Goal: Find contact information: Find contact information

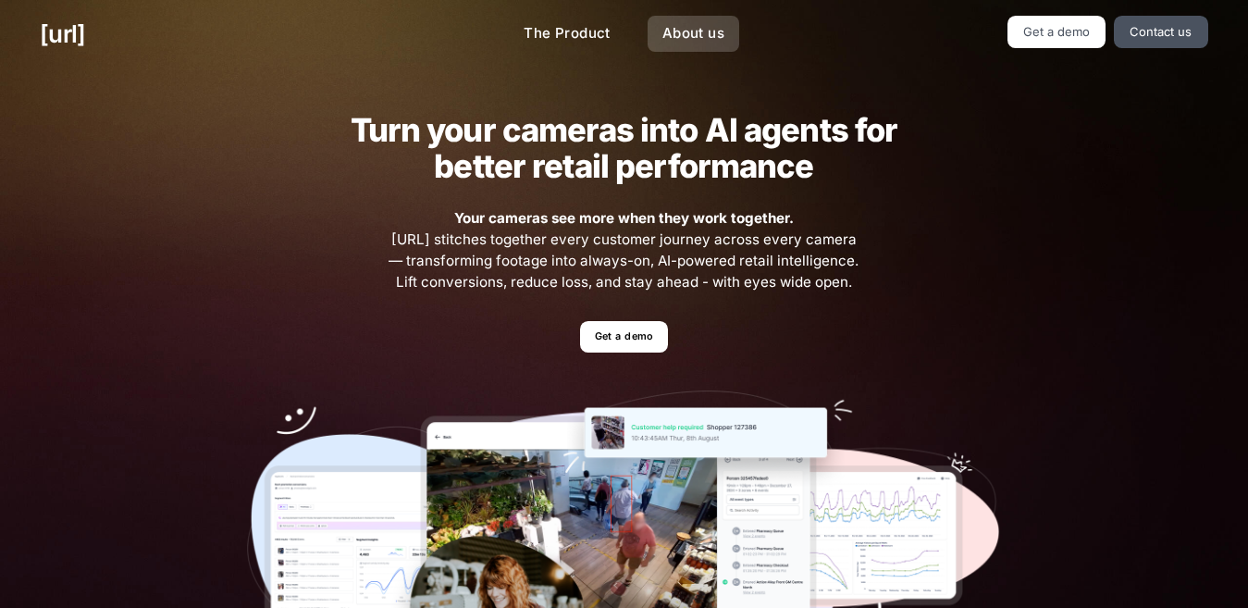
click at [709, 44] on link "About us" at bounding box center [694, 34] width 92 height 36
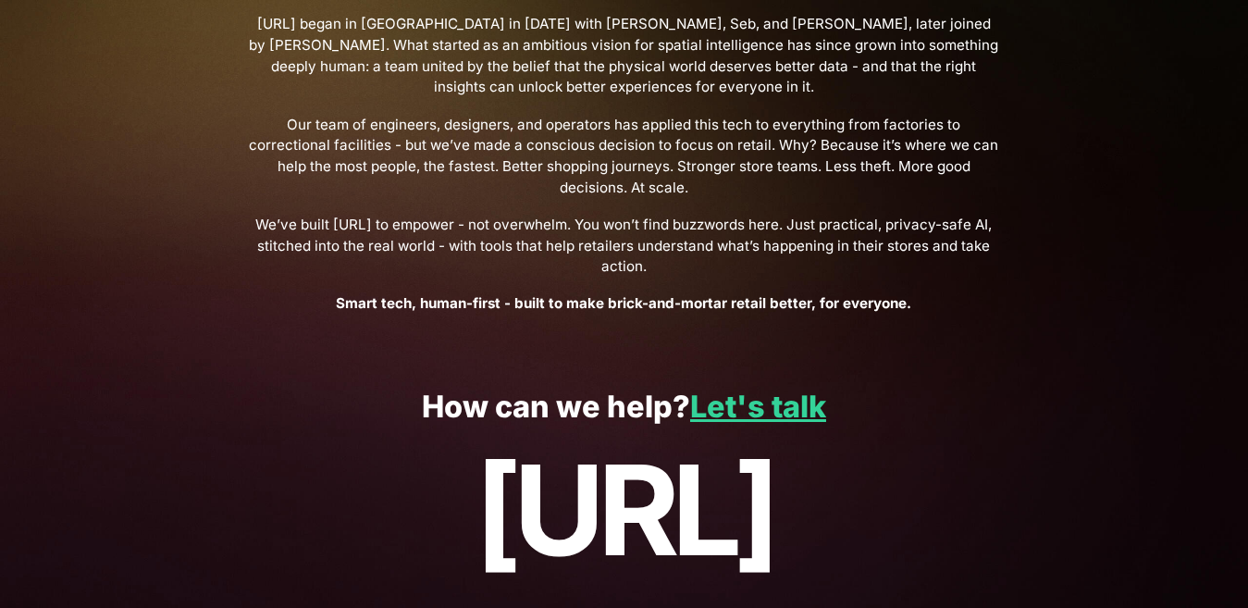
scroll to position [753, 0]
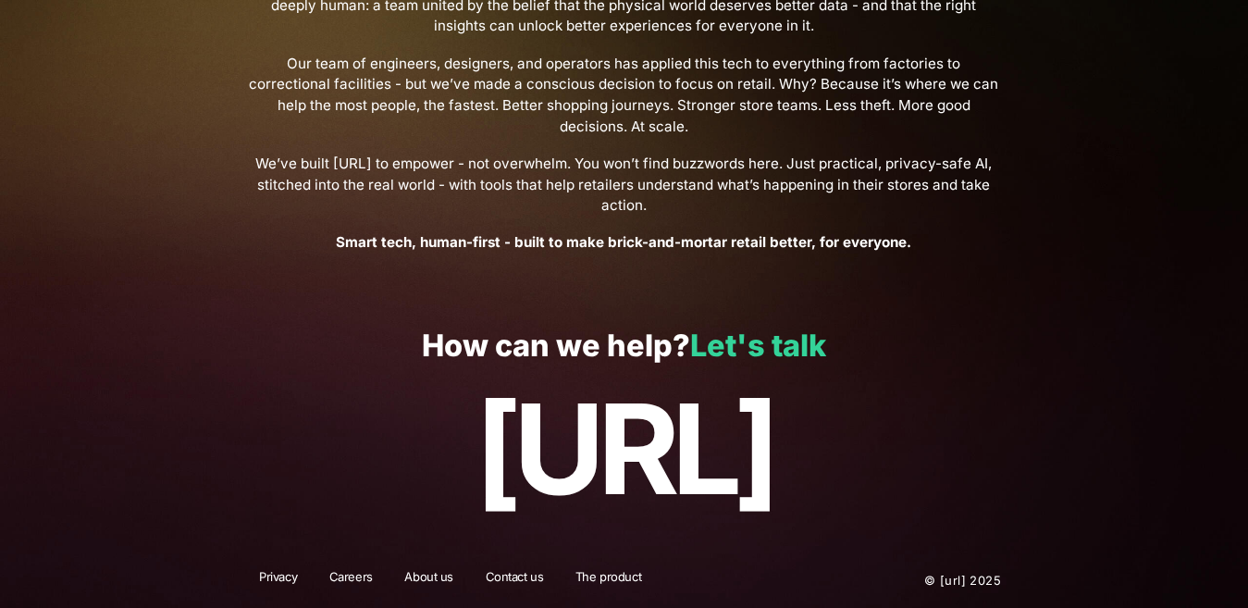
click at [812, 351] on link "Let's talk" at bounding box center [758, 346] width 136 height 36
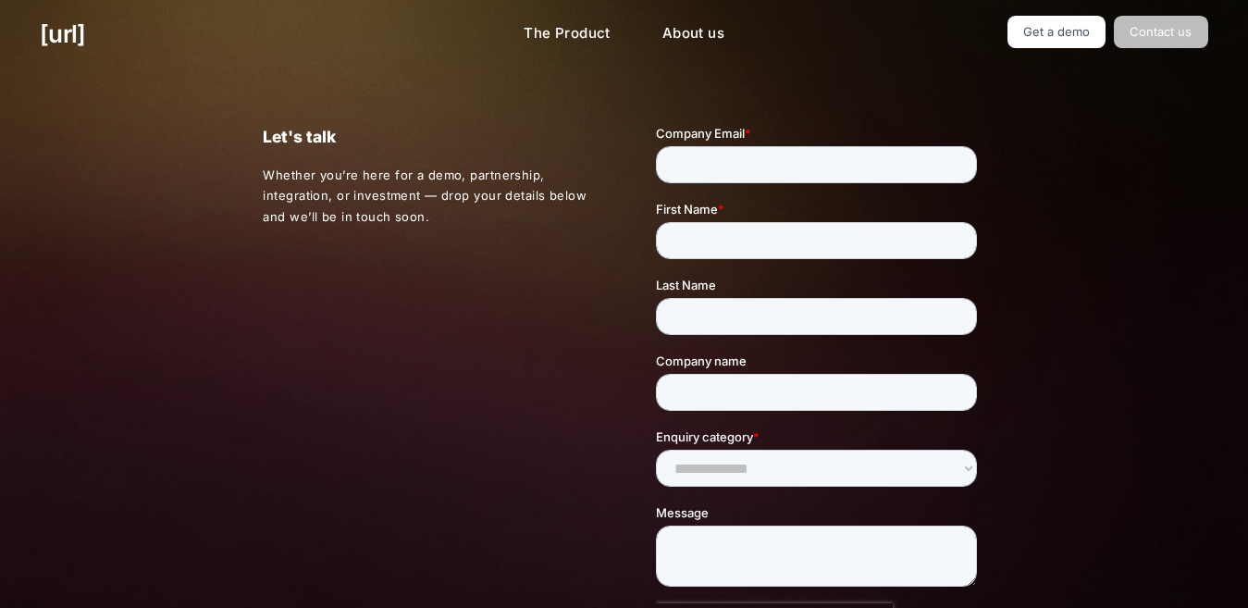
click at [1169, 47] on link "Contact us" at bounding box center [1161, 32] width 94 height 32
click at [1087, 31] on link "Get a demo" at bounding box center [1056, 32] width 99 height 32
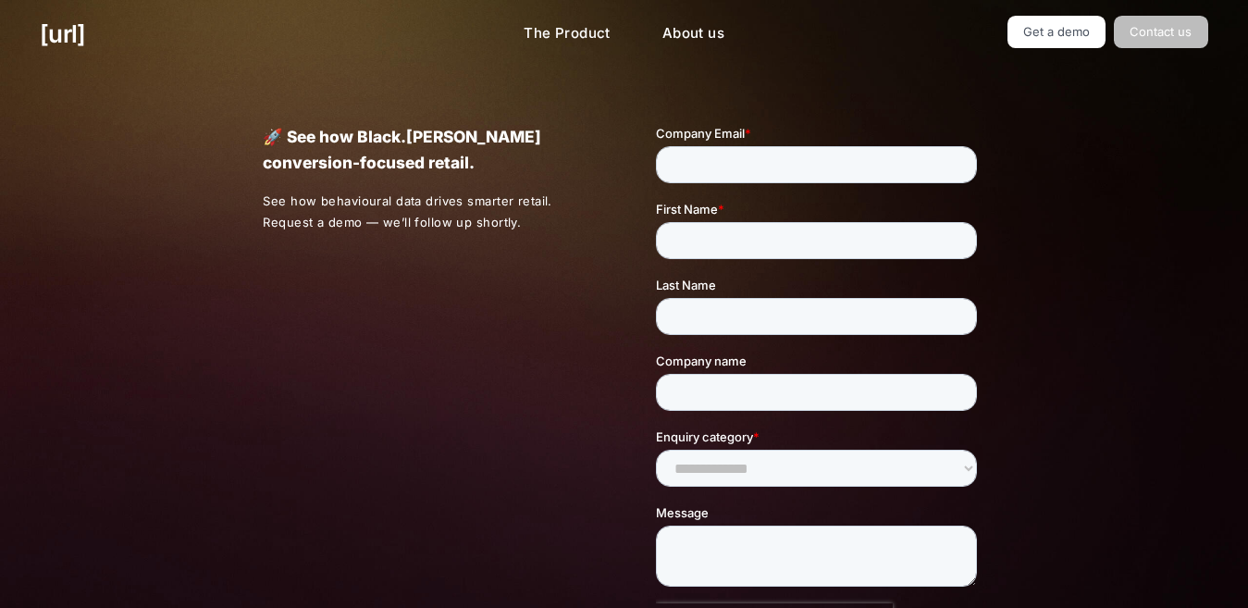
click at [1138, 40] on link "Contact us" at bounding box center [1161, 32] width 94 height 32
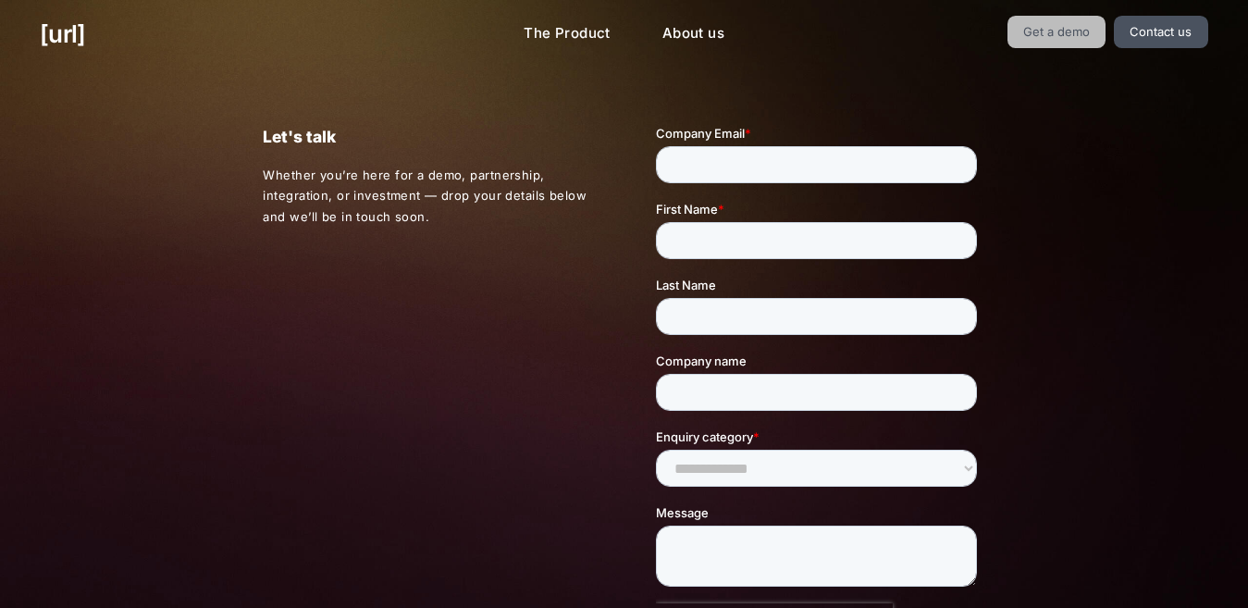
click at [1093, 37] on link "Get a demo" at bounding box center [1056, 32] width 99 height 32
